Goal: Task Accomplishment & Management: Manage account settings

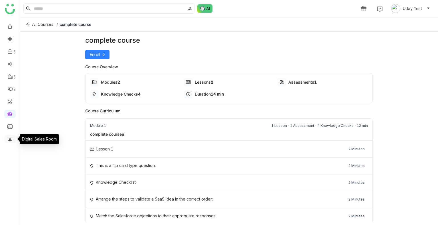
click at [8, 138] on link at bounding box center [9, 139] width 5 height 5
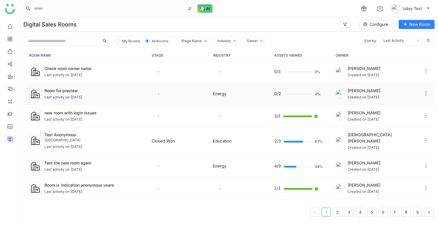
click at [81, 95] on div "Last activity on [DATE]" at bounding box center [63, 97] width 38 height 5
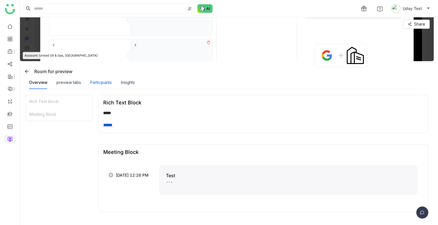
click at [97, 81] on div "Participants" at bounding box center [101, 83] width 22 height 6
